Goal: Transaction & Acquisition: Purchase product/service

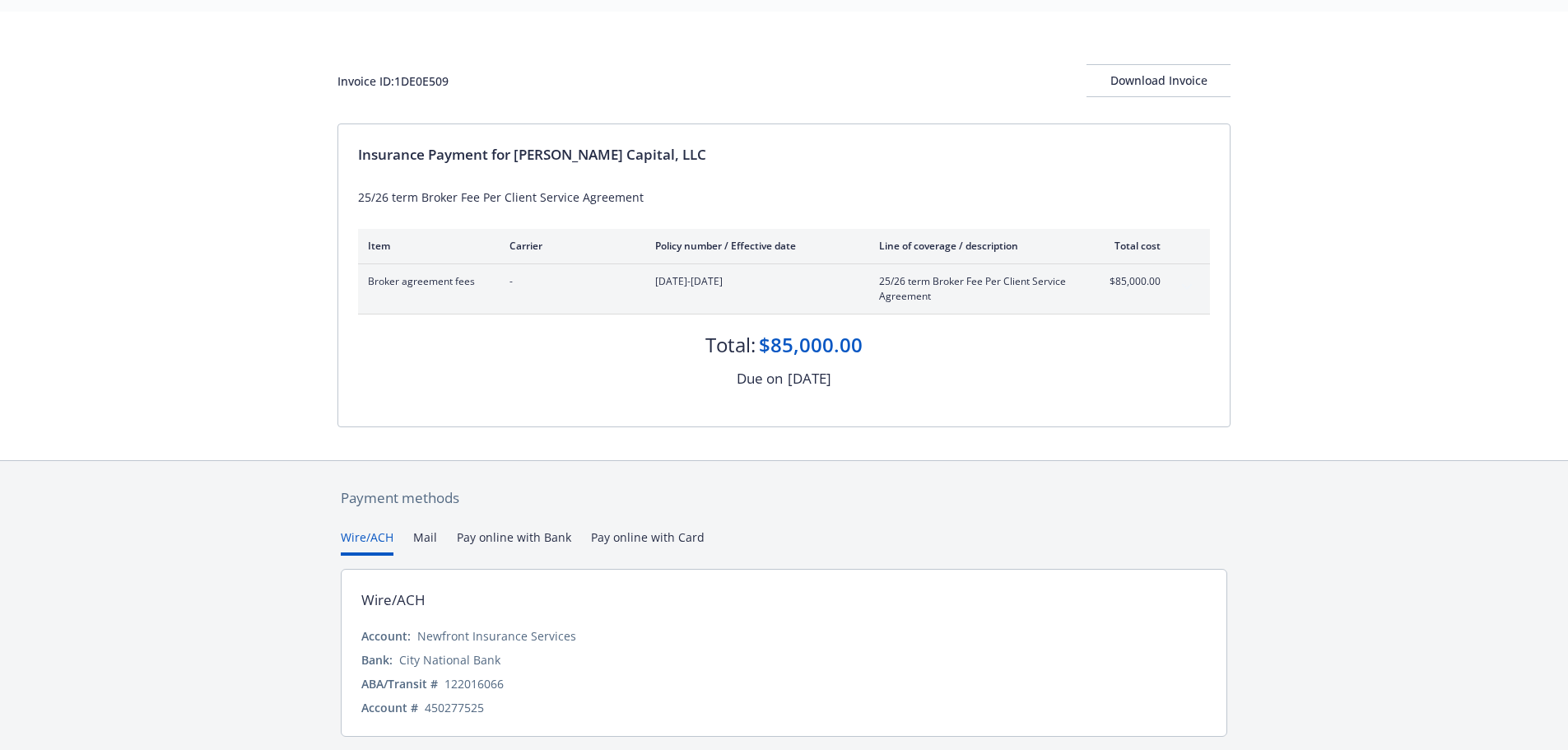
scroll to position [98, 0]
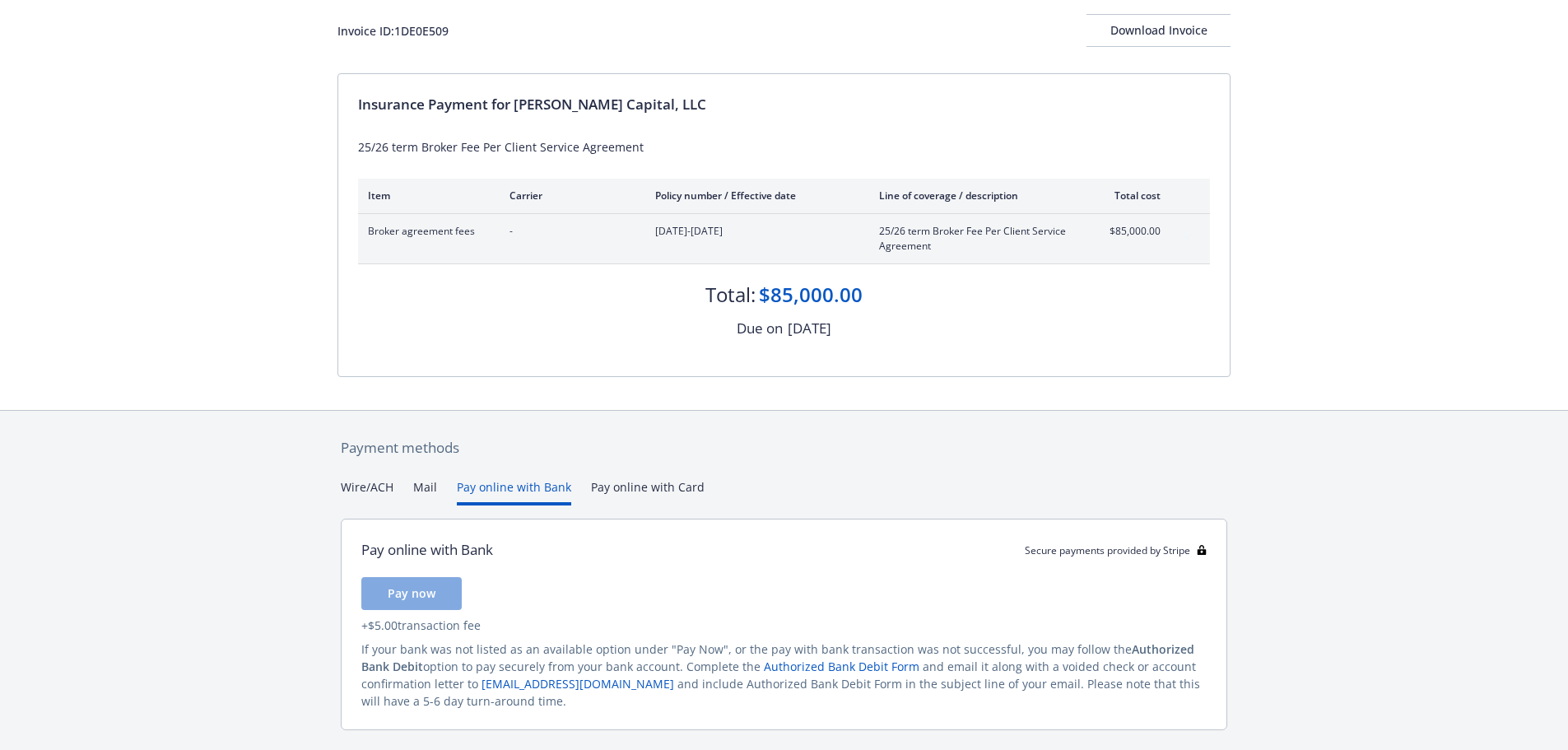
click at [492, 486] on button "Pay online with Bank" at bounding box center [514, 492] width 114 height 27
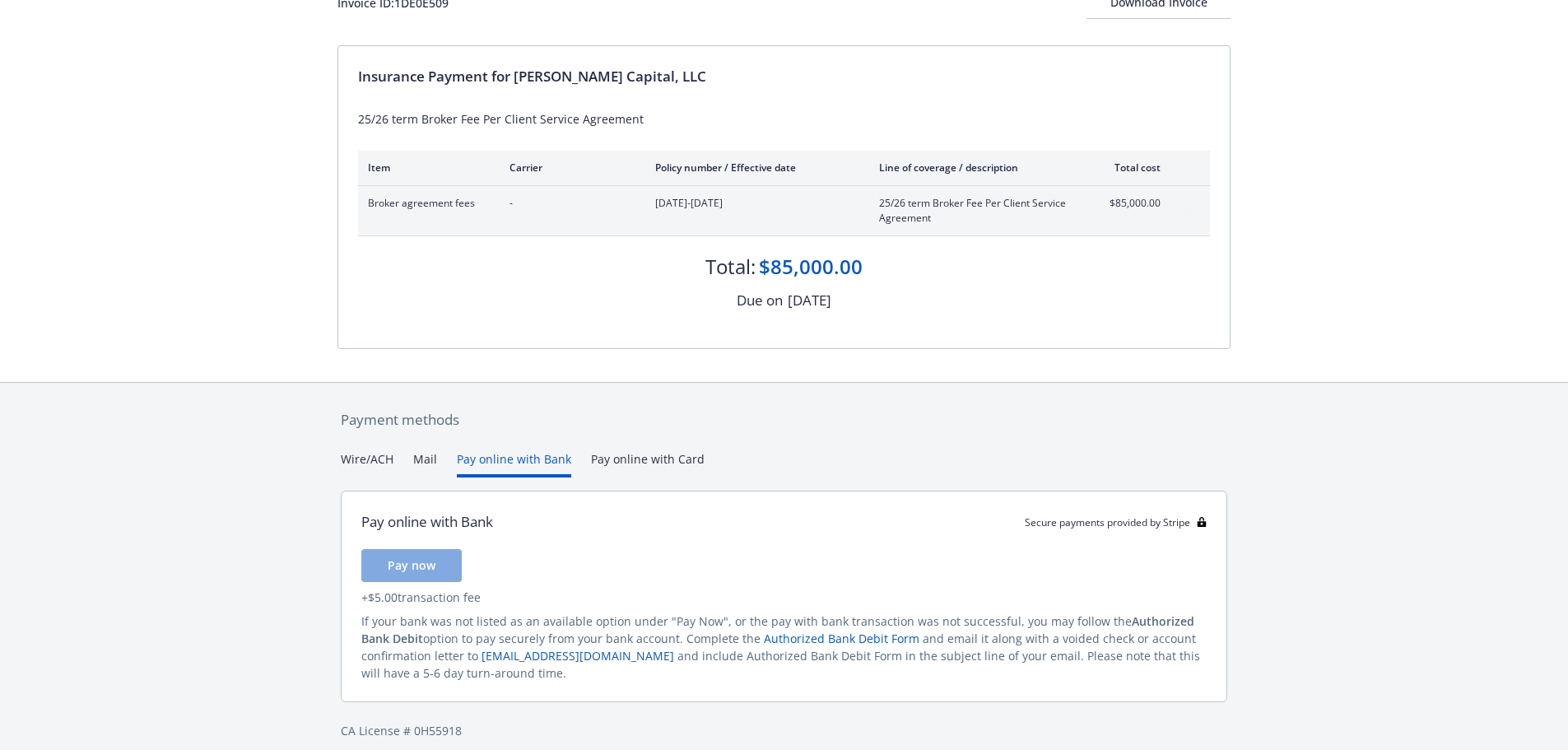
scroll to position [142, 0]
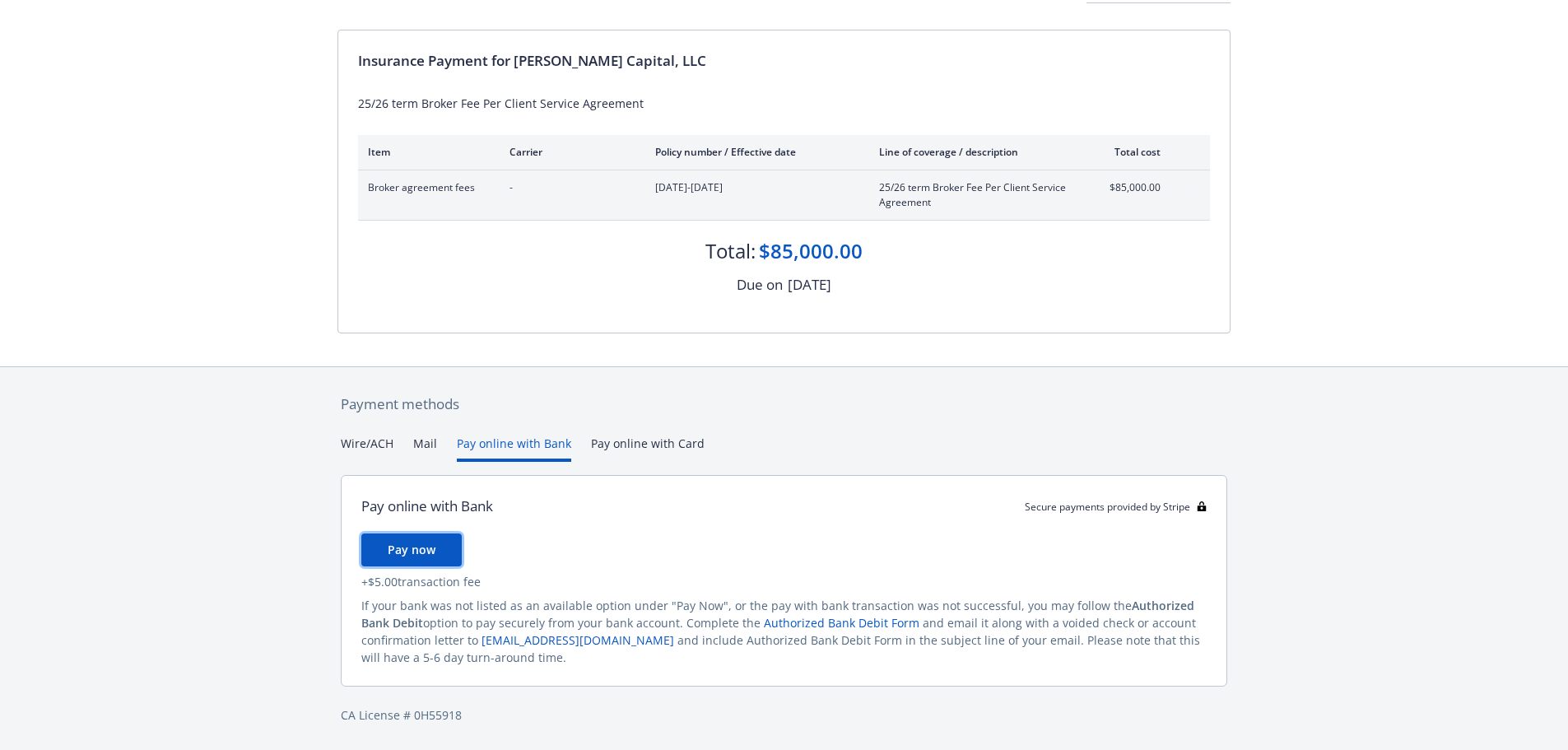
click at [419, 557] on span "Pay now" at bounding box center [411, 550] width 48 height 16
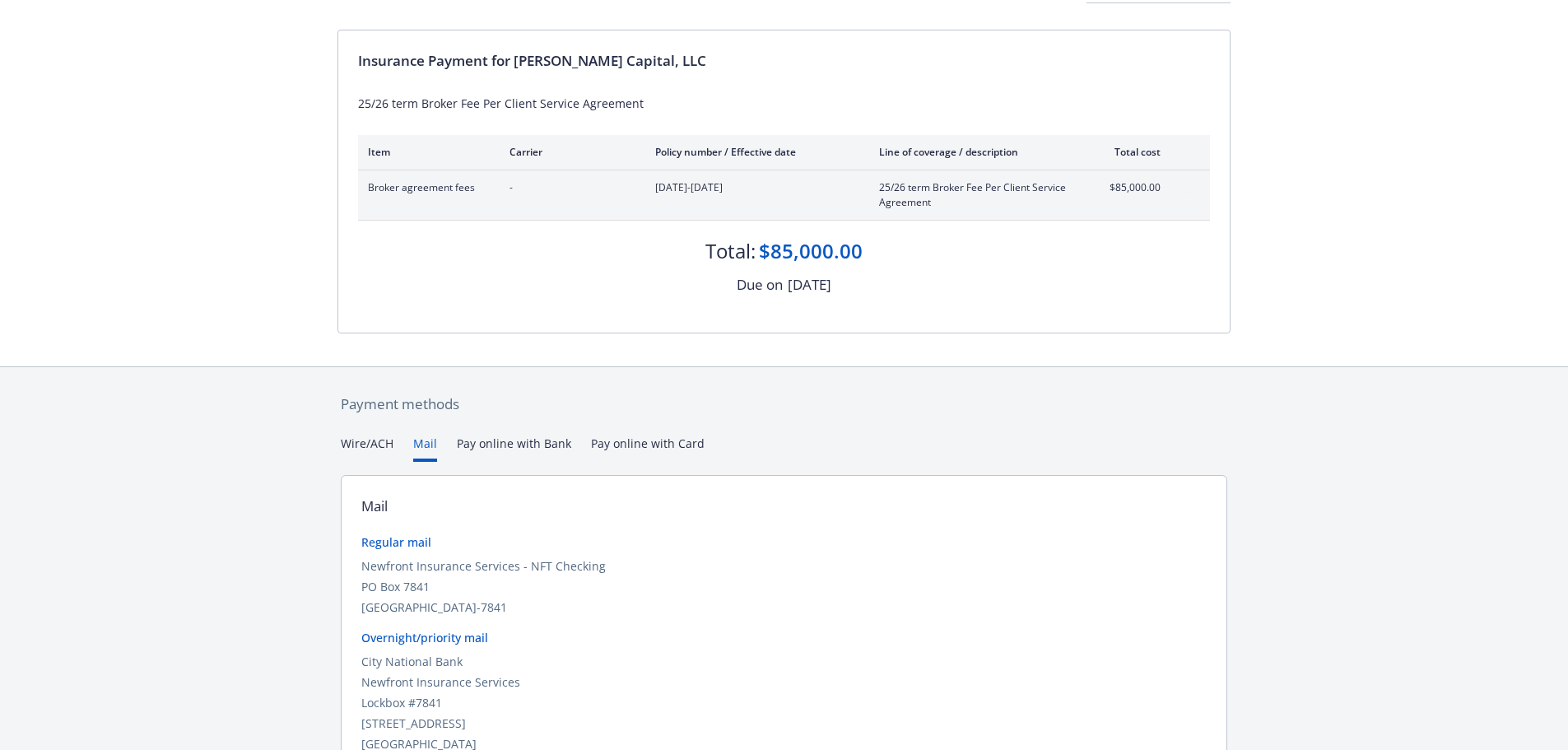
click at [433, 444] on button "Mail" at bounding box center [425, 448] width 24 height 27
